Goal: Check status

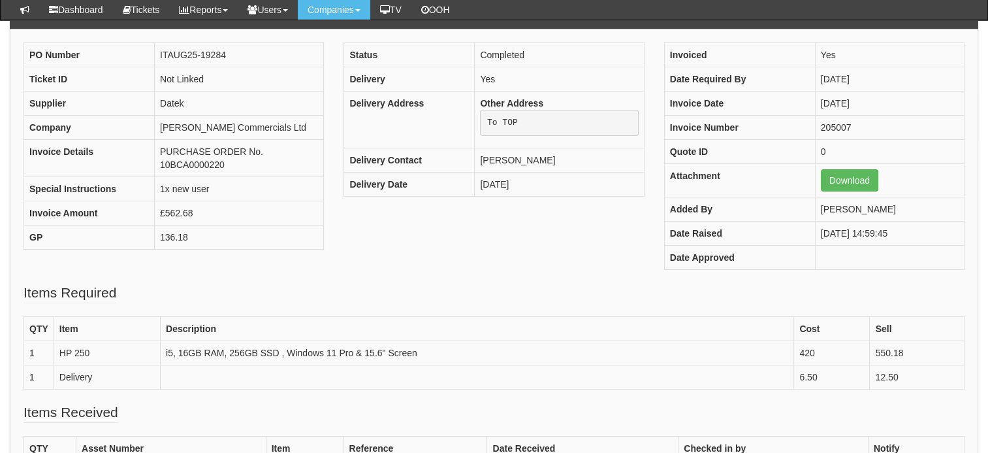
scroll to position [112, 0]
click at [220, 50] on td "ITAUG25-19284" at bounding box center [239, 55] width 169 height 24
copy tbody "ITAUG25-19284"
